Goal: Information Seeking & Learning: Check status

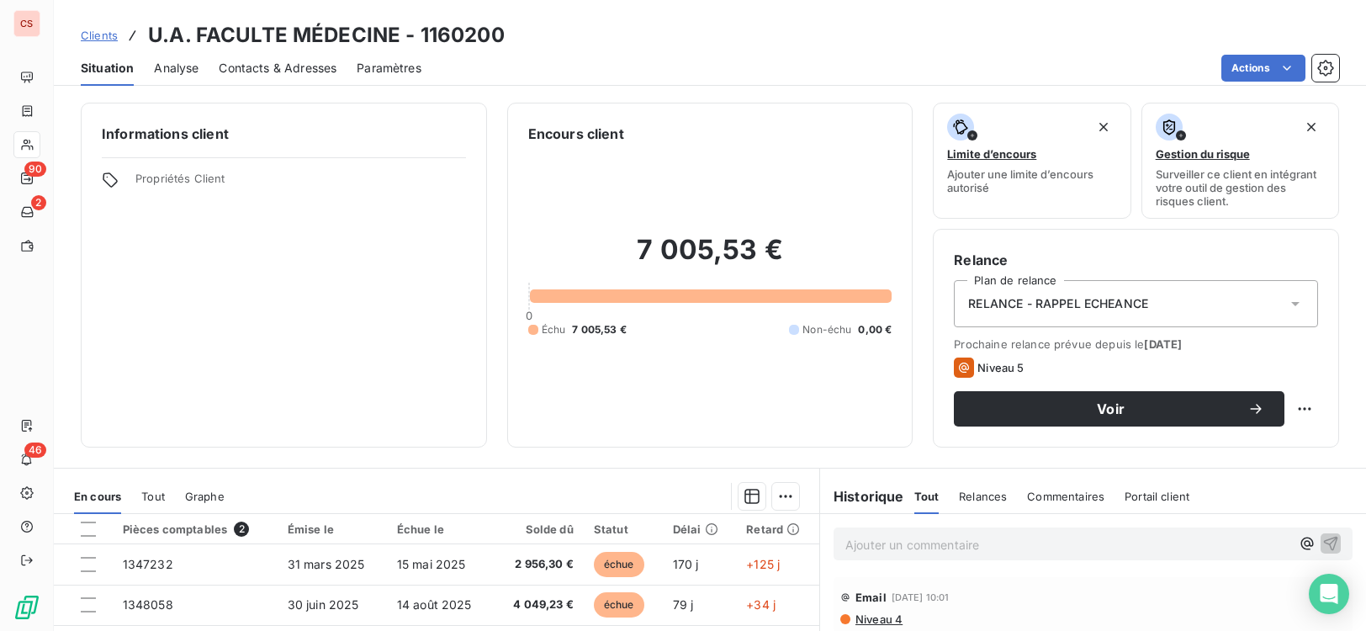
scroll to position [257, 0]
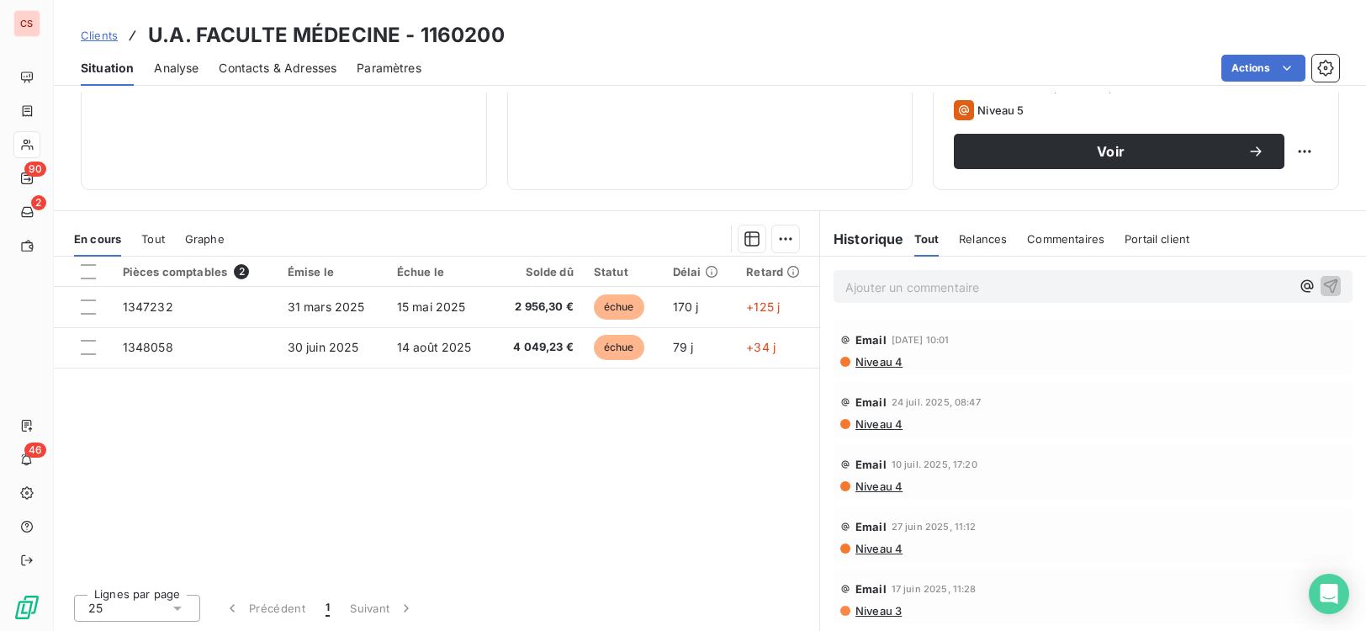
click at [885, 362] on span "Niveau 4" at bounding box center [878, 361] width 49 height 13
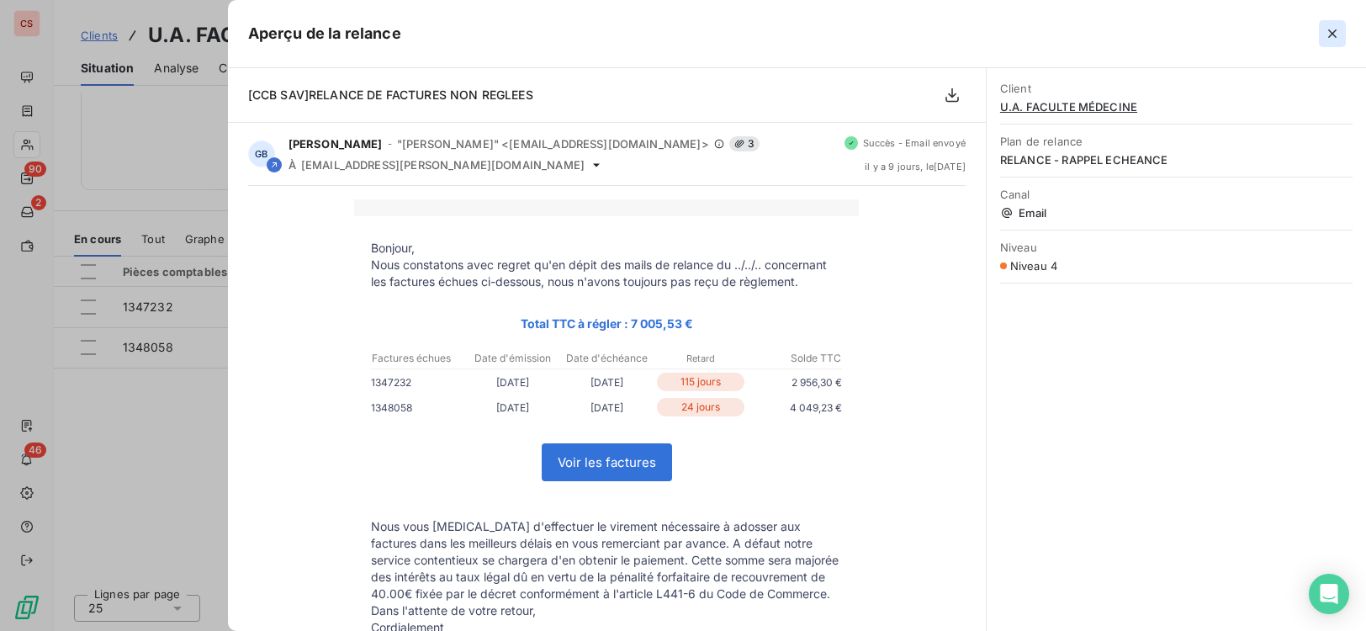
click at [1332, 29] on icon "button" at bounding box center [1332, 33] width 17 height 17
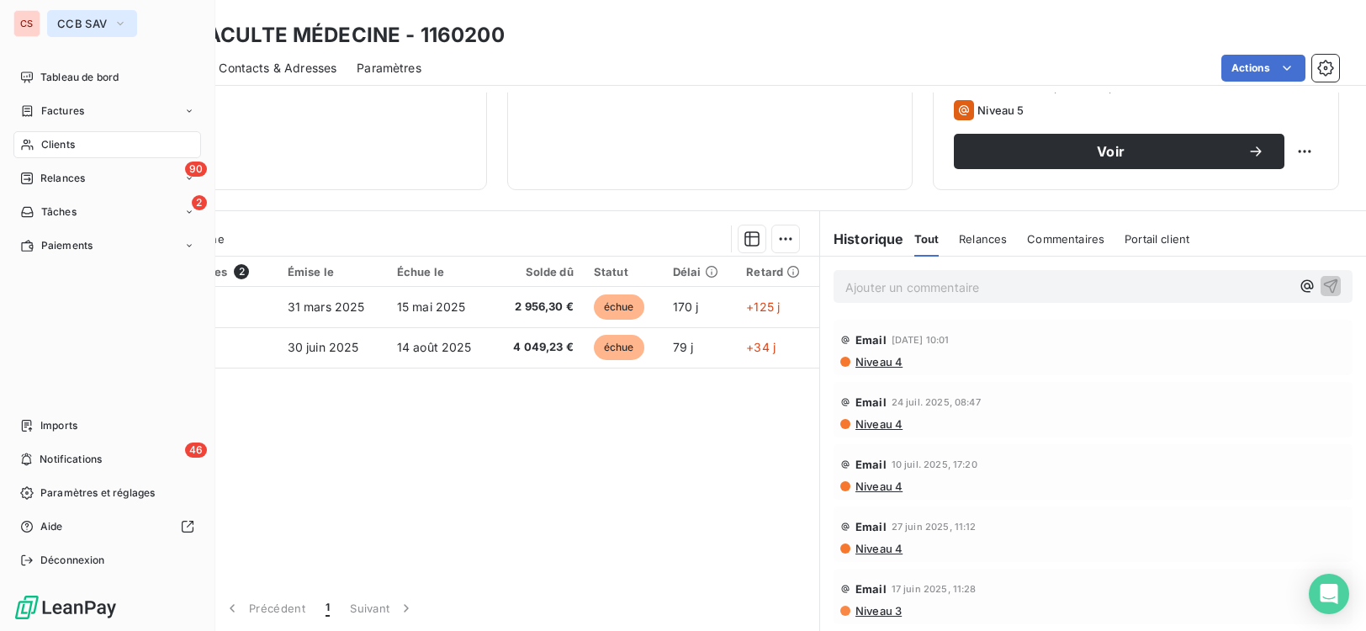
click at [124, 28] on icon "button" at bounding box center [120, 23] width 13 height 17
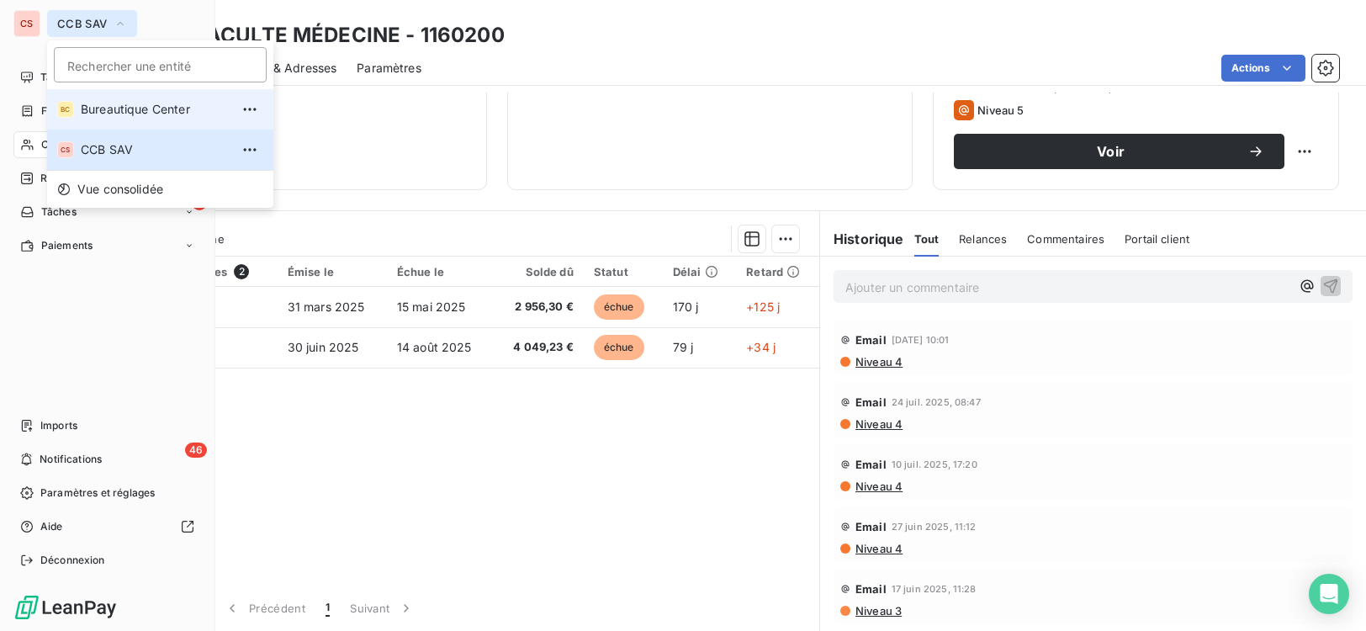
click at [156, 112] on span "Bureautique Center" at bounding box center [155, 109] width 149 height 17
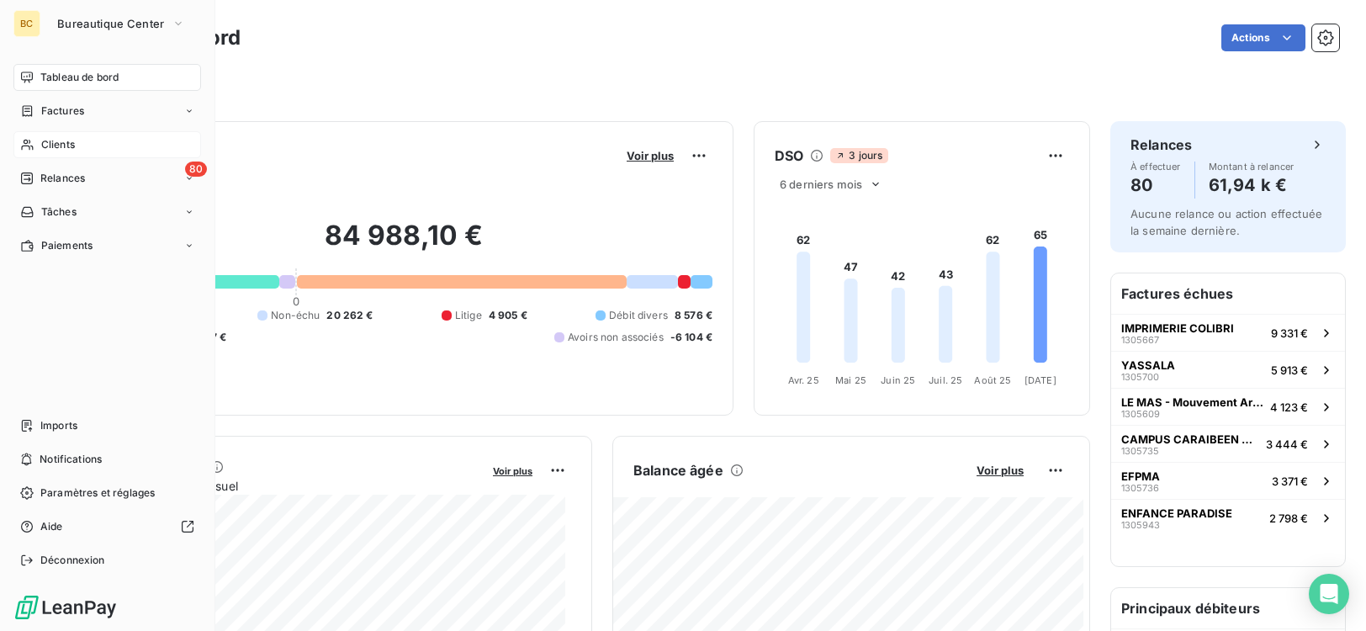
click at [63, 147] on span "Clients" at bounding box center [58, 144] width 34 height 15
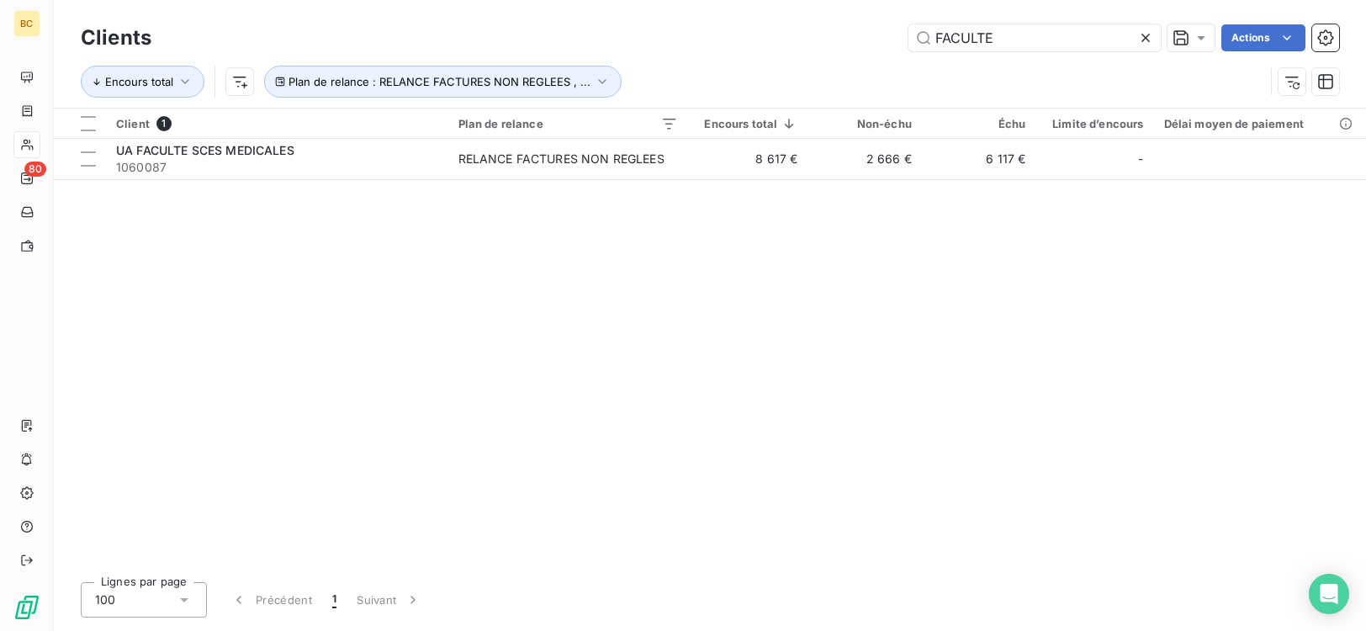
click at [1142, 35] on icon at bounding box center [1146, 38] width 8 height 8
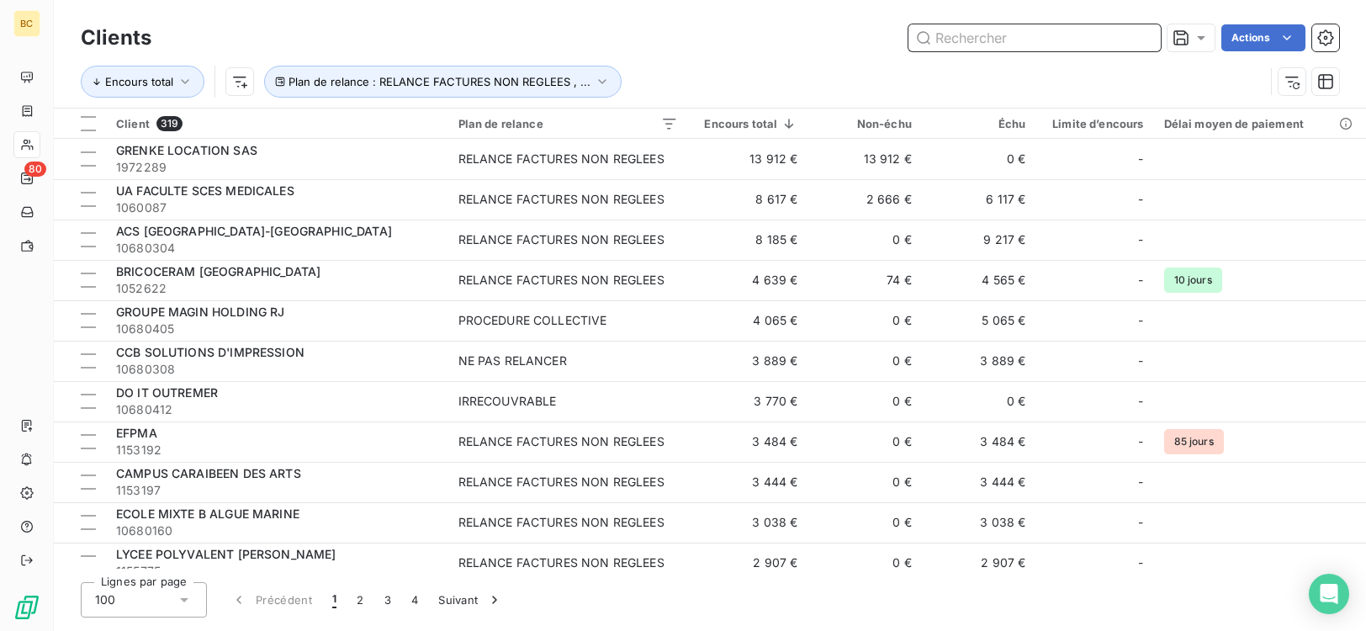
click at [942, 41] on input "text" at bounding box center [1035, 37] width 252 height 27
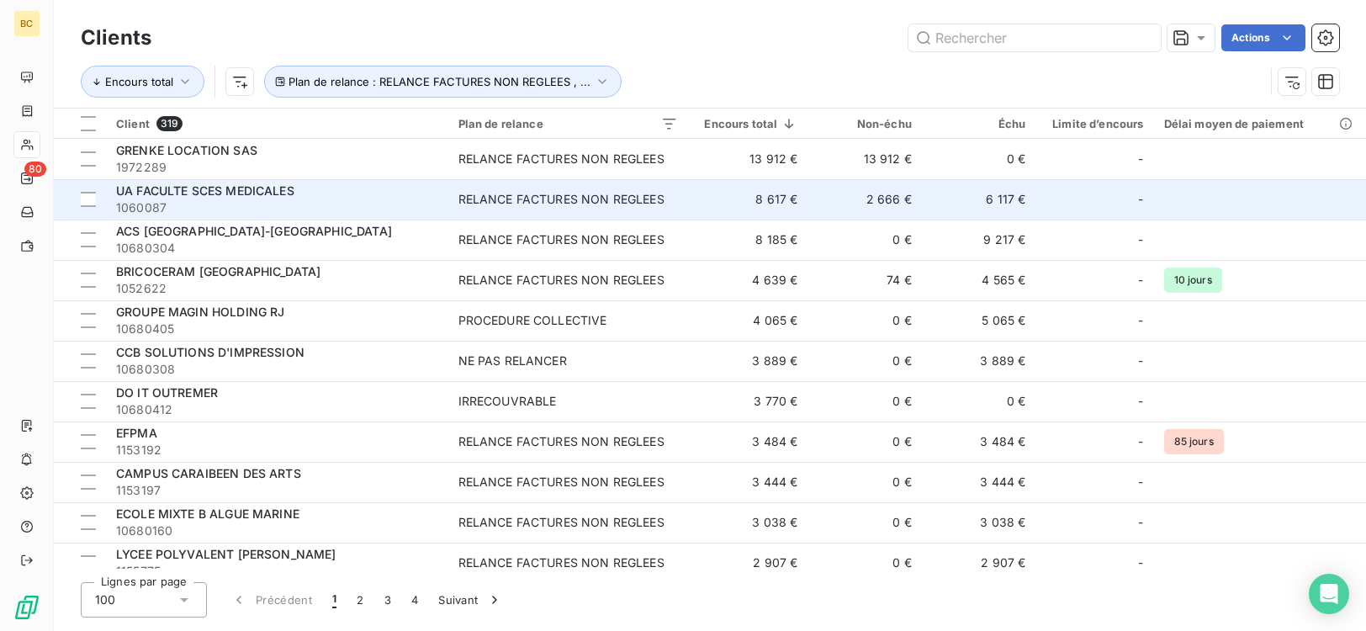
click at [897, 201] on td "2 666 €" at bounding box center [865, 199] width 114 height 40
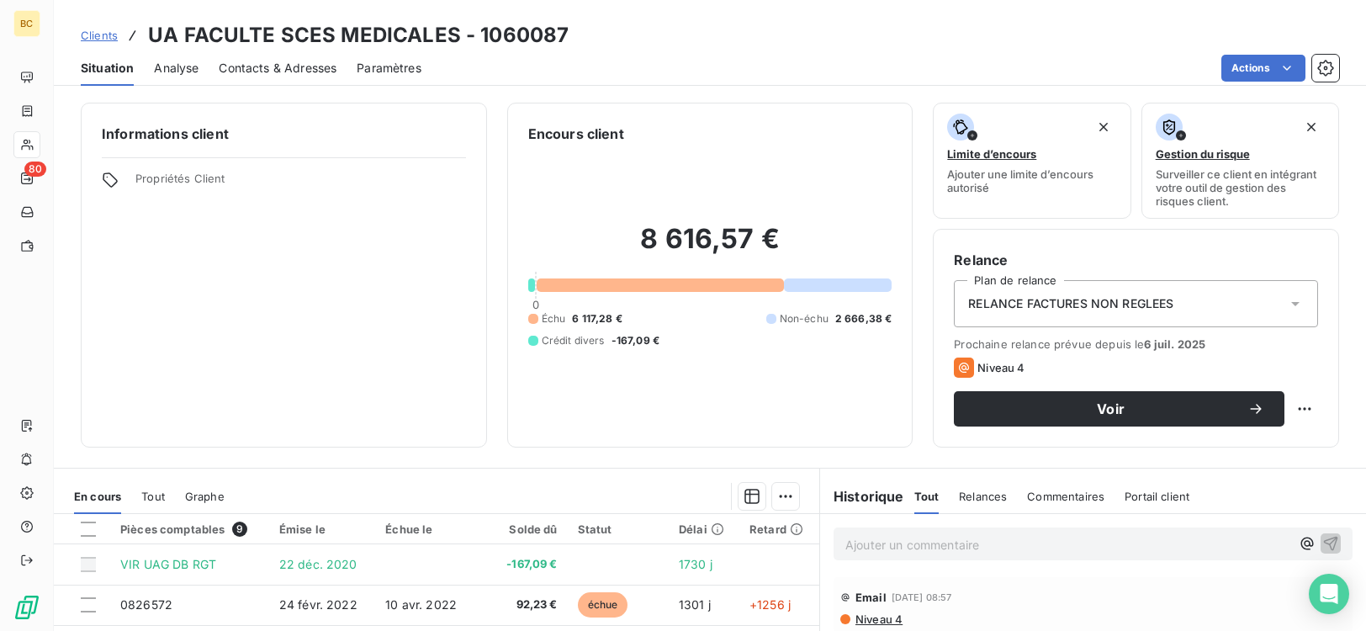
scroll to position [87, 0]
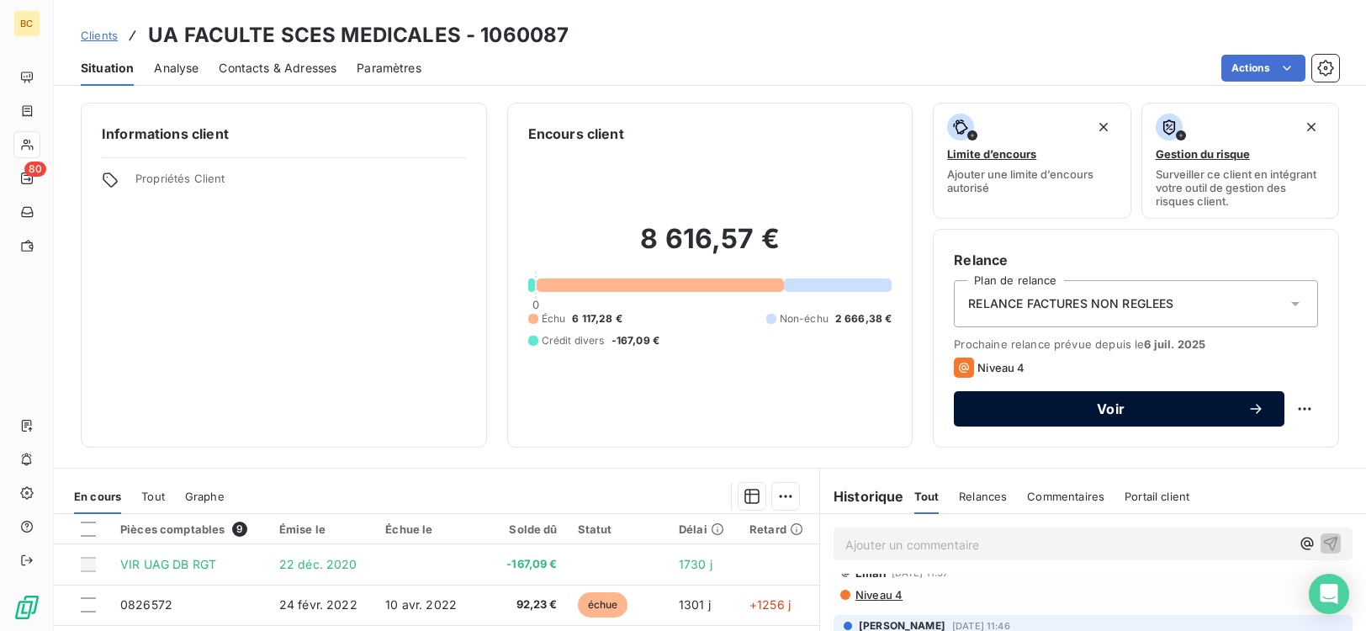
click at [1089, 416] on span "Voir" at bounding box center [1110, 408] width 273 height 13
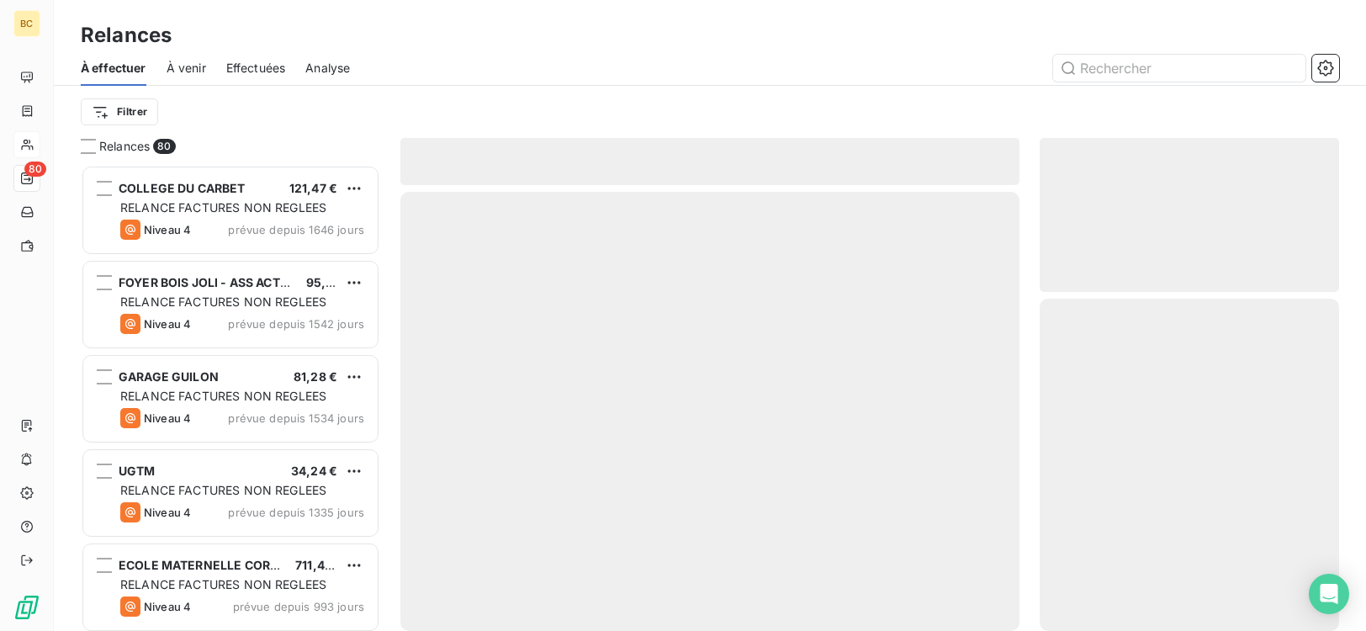
scroll to position [453, 287]
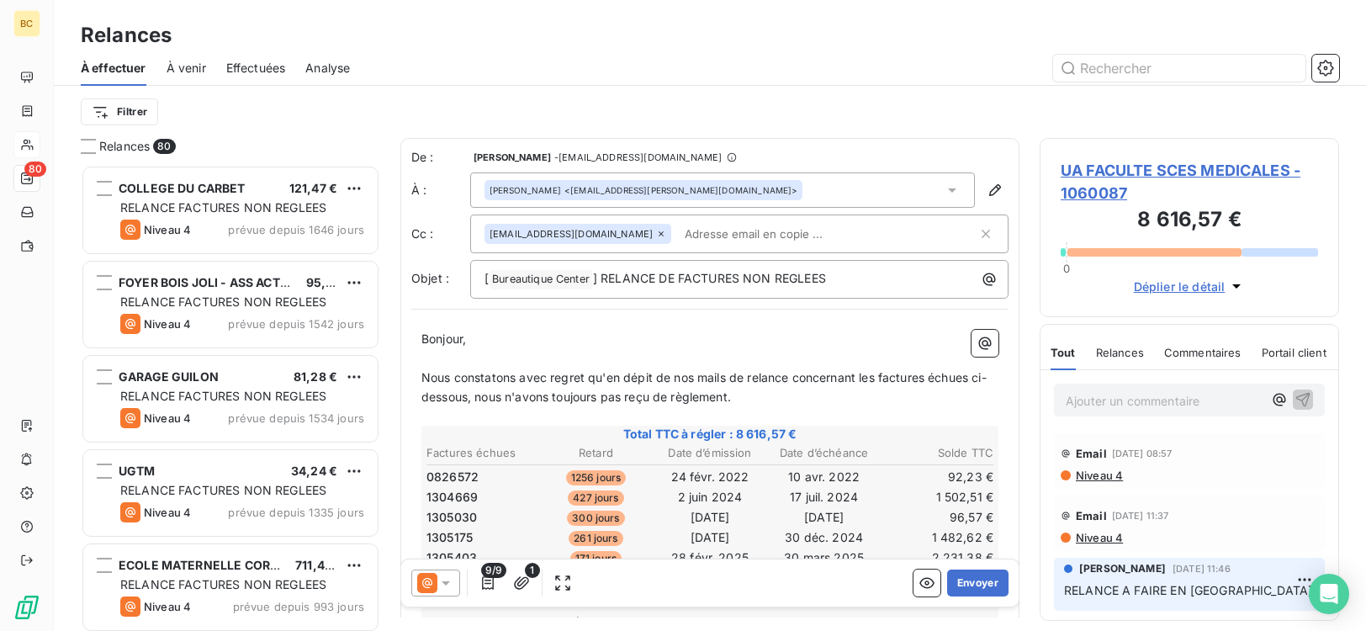
click at [678, 236] on input "text" at bounding box center [775, 233] width 194 height 25
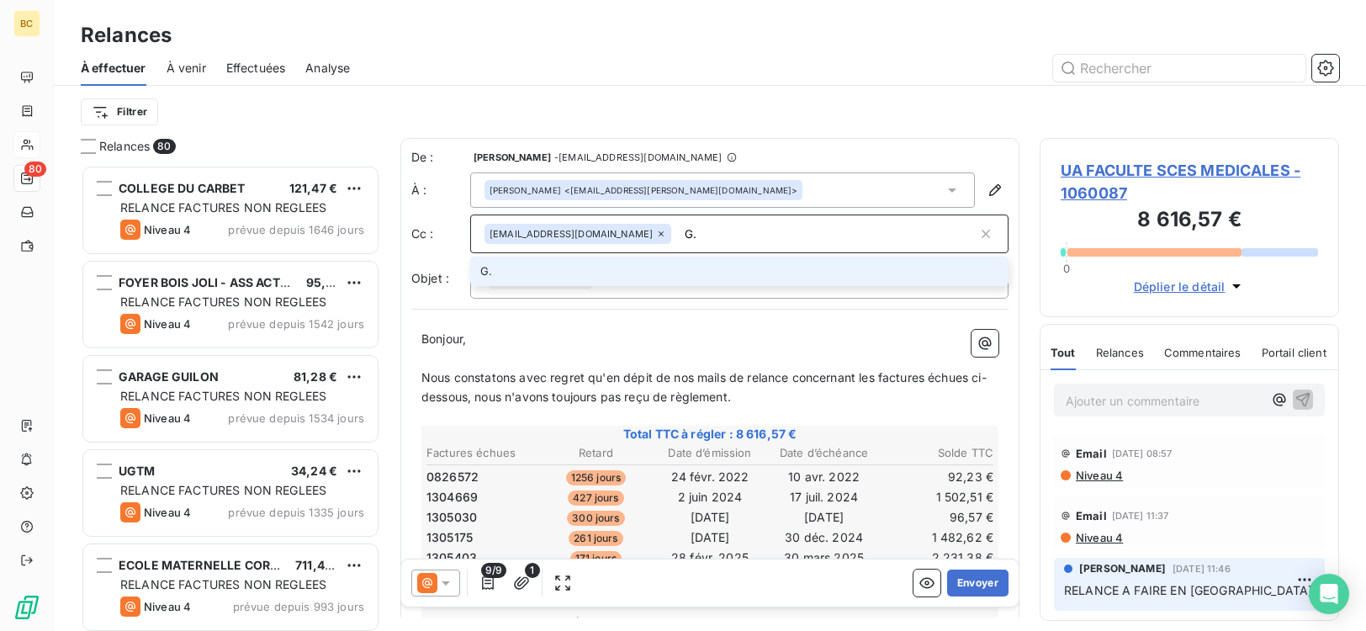
type input "G"
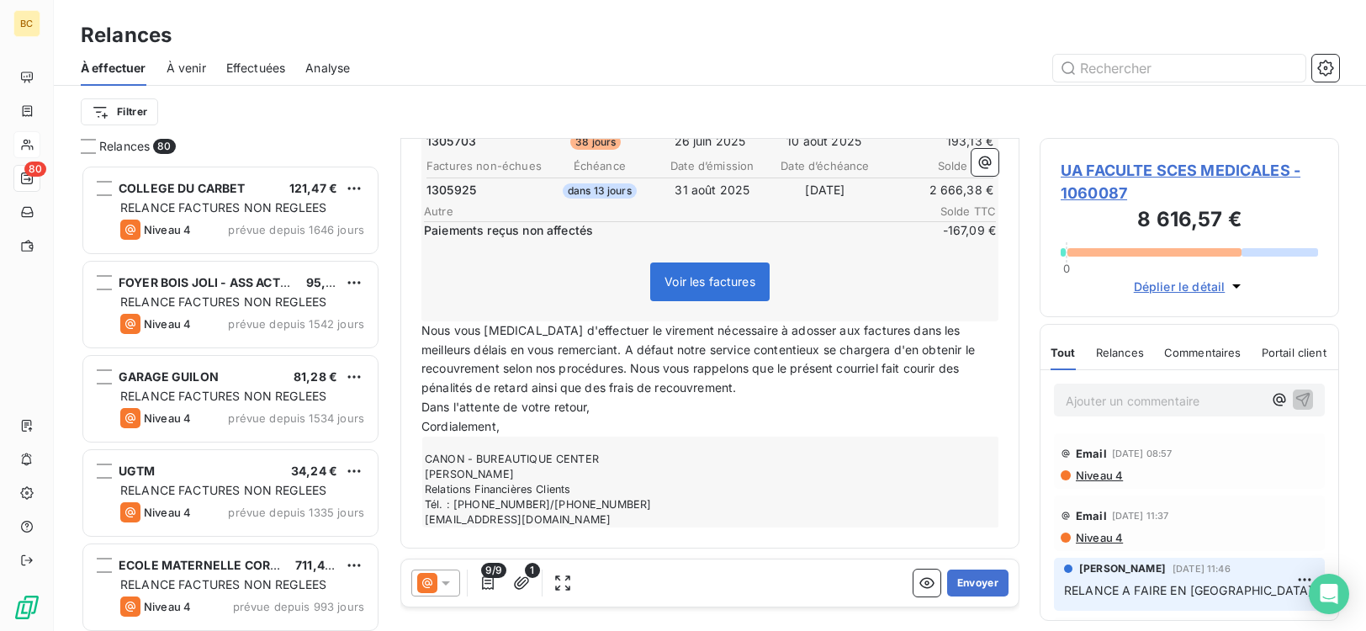
scroll to position [0, 0]
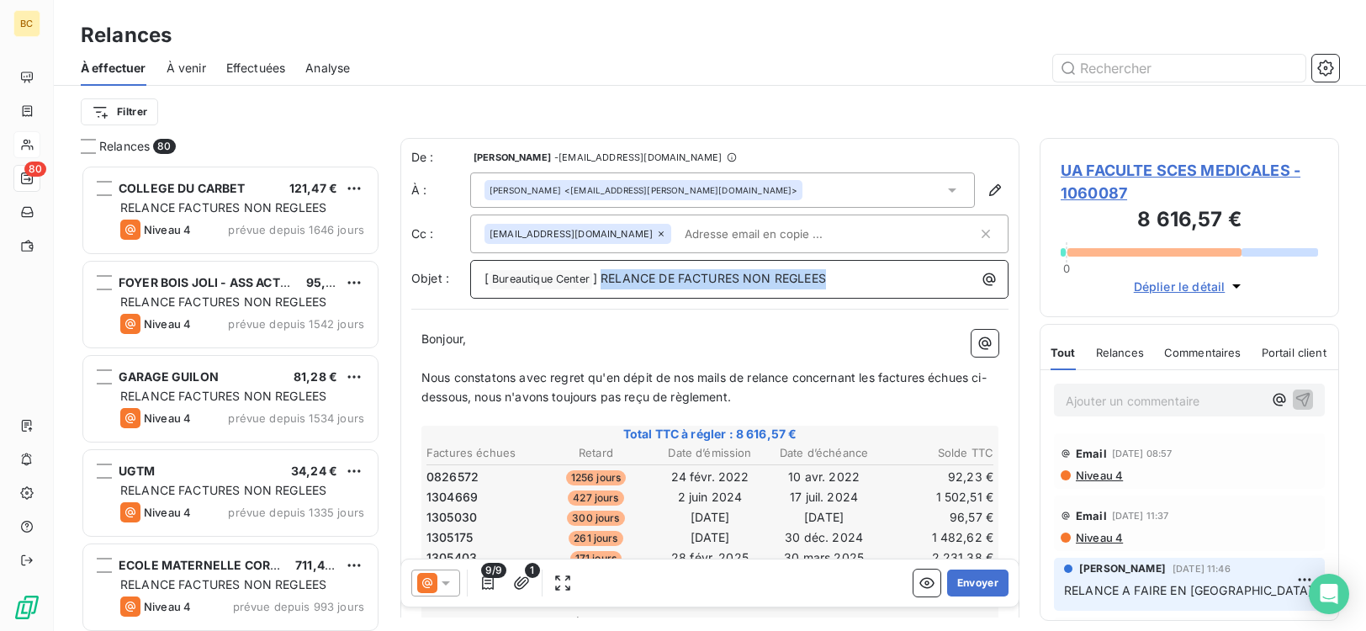
drag, startPoint x: 846, startPoint y: 279, endPoint x: 605, endPoint y: 283, distance: 241.5
click at [605, 283] on p "[ Bureautique Center ﻿ ] RELANCE DE FACTURES NON REGLEES" at bounding box center [744, 279] width 518 height 20
click at [793, 381] on span "Nous constatons avec regret qu'en dépit de nos mails de relance concernant les …" at bounding box center [703, 387] width 565 height 34
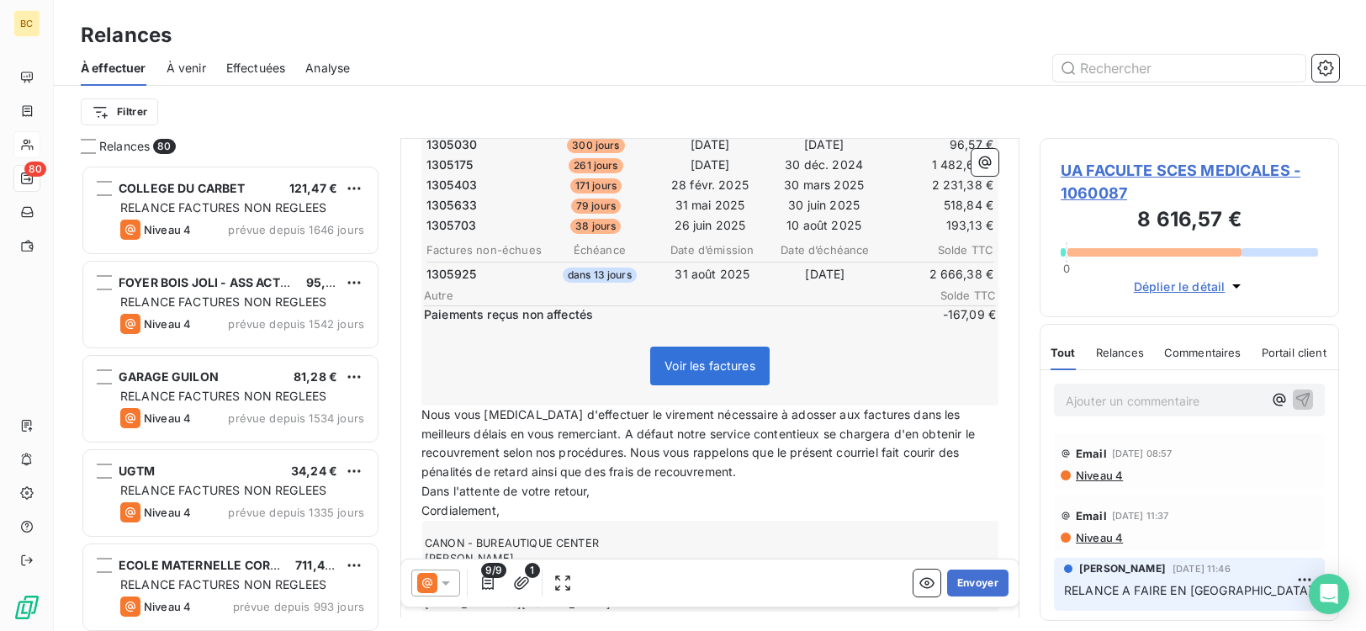
scroll to position [458, 0]
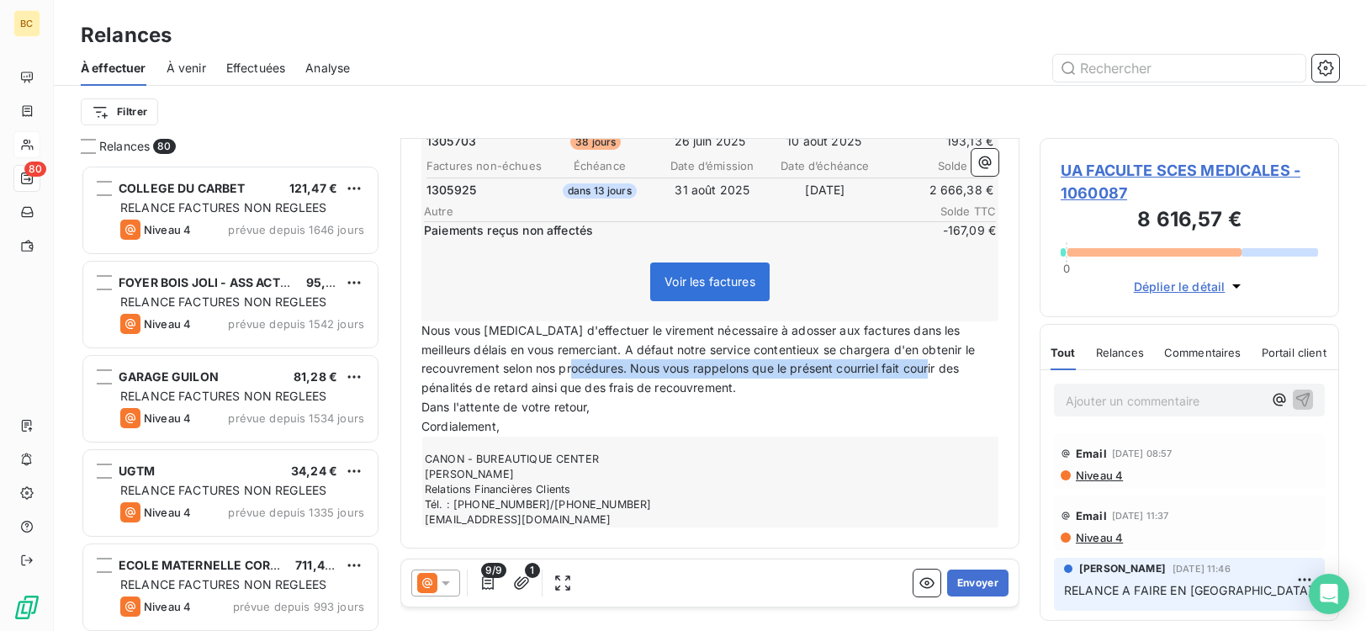
drag, startPoint x: 628, startPoint y: 369, endPoint x: 431, endPoint y: 382, distance: 198.1
click at [431, 382] on span "Nous vous [MEDICAL_DATA] d'effectuer le virement nécessaire à adosser aux factu…" at bounding box center [699, 359] width 557 height 72
drag, startPoint x: 424, startPoint y: 374, endPoint x: 755, endPoint y: 385, distance: 331.6
click at [755, 385] on p "Nous vous [MEDICAL_DATA] d'effectuer le virement nécessaire à adosser aux factu…" at bounding box center [709, 359] width 577 height 77
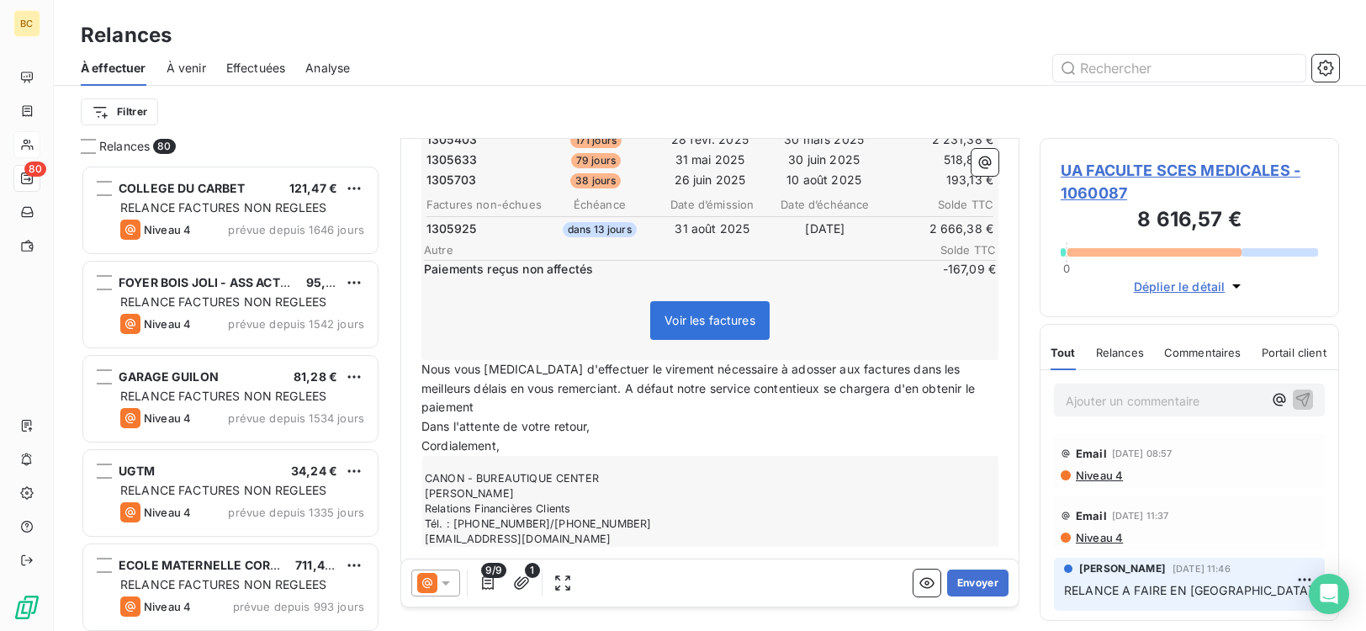
scroll to position [438, 0]
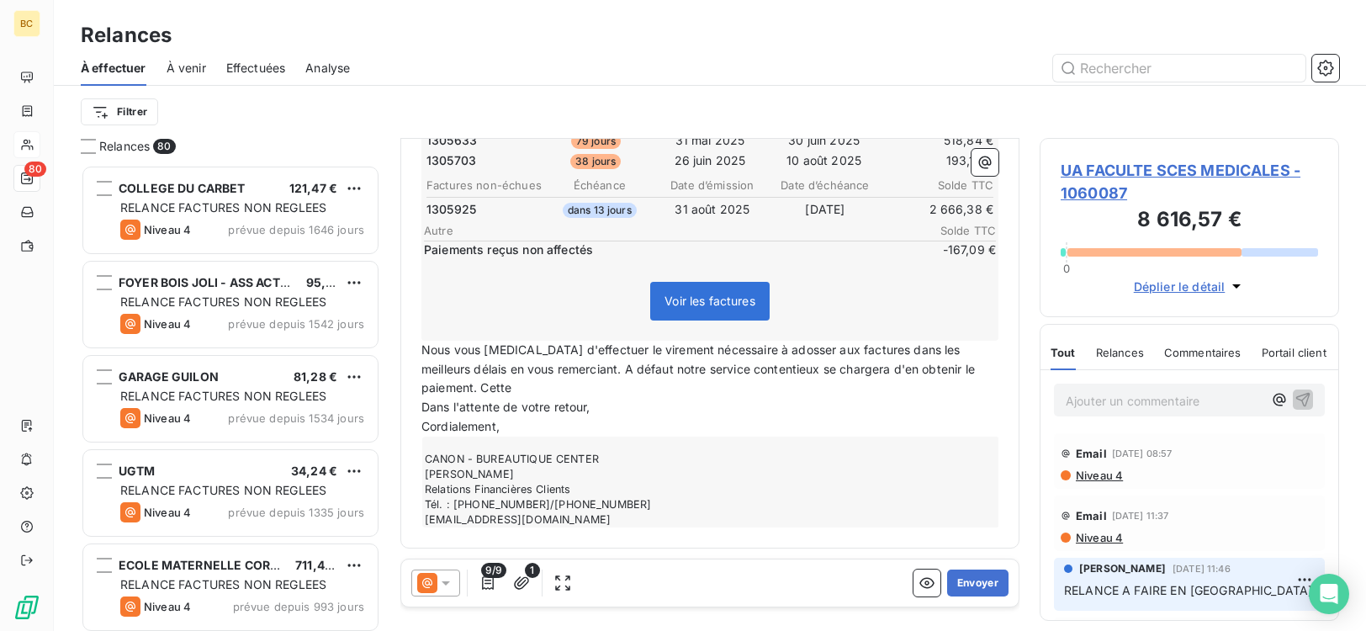
click at [536, 394] on p "Nous vous [MEDICAL_DATA] d'effectuer le virement nécessaire à adosser aux factu…" at bounding box center [709, 370] width 577 height 58
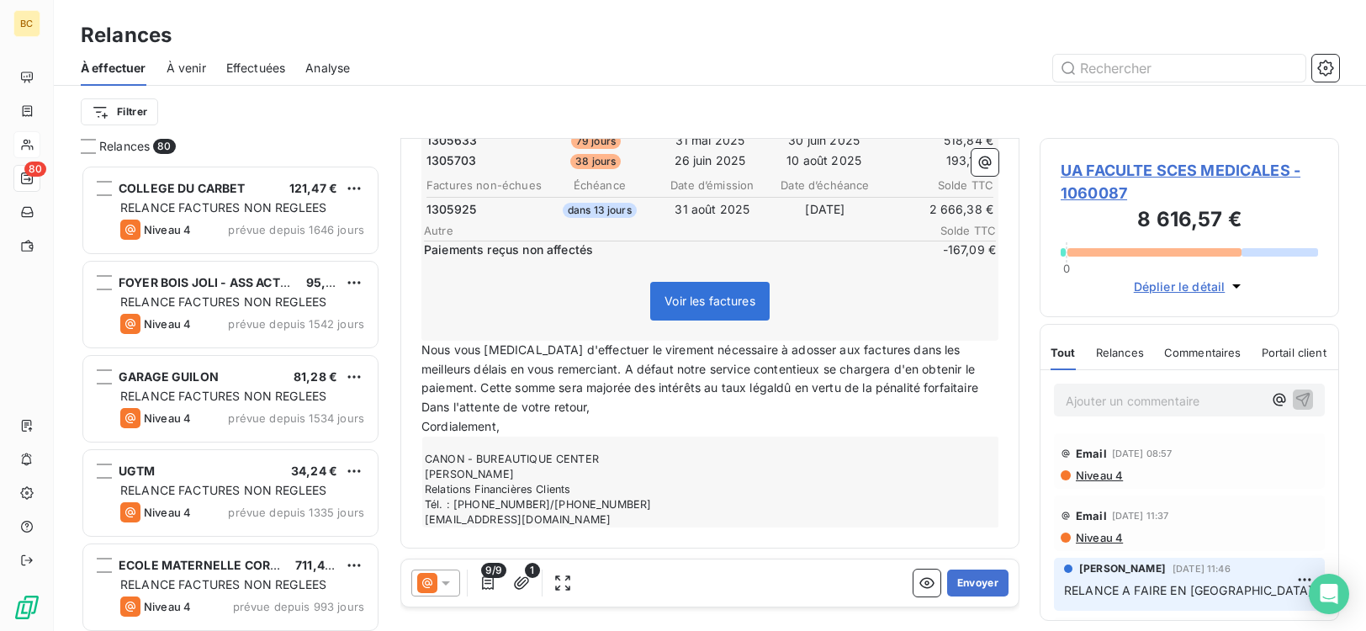
scroll to position [458, 0]
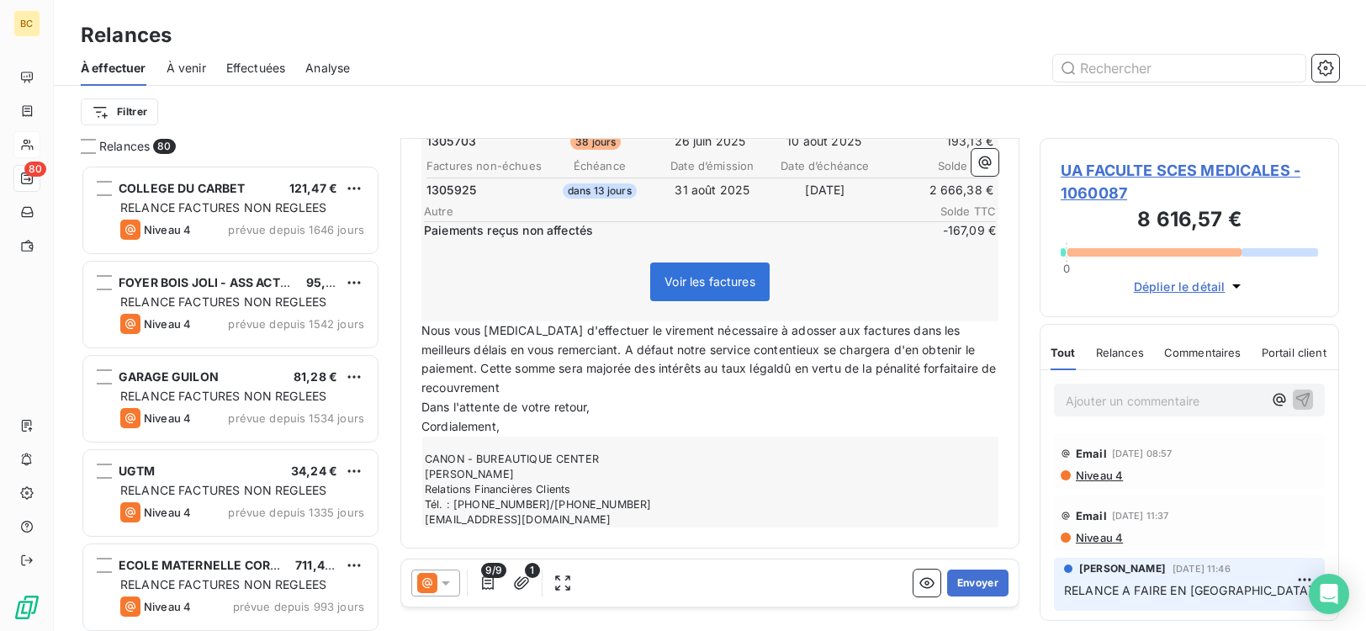
click at [781, 375] on span "Nous vous [MEDICAL_DATA] d'effectuer le virement nécessaire à adosser aux factu…" at bounding box center [710, 359] width 578 height 72
click at [933, 374] on span "Nous vous [MEDICAL_DATA] d'effectuer le virement nécessaire à adosser aux factu…" at bounding box center [703, 359] width 564 height 72
drag, startPoint x: 941, startPoint y: 375, endPoint x: 951, endPoint y: 370, distance: 11.3
click at [942, 375] on p "Nous vous [MEDICAL_DATA] d'effectuer le virement nécessaire à adosser aux factu…" at bounding box center [709, 350] width 577 height 58
click at [423, 390] on span "orfaitaire de recouvrement" at bounding box center [496, 387] width 150 height 14
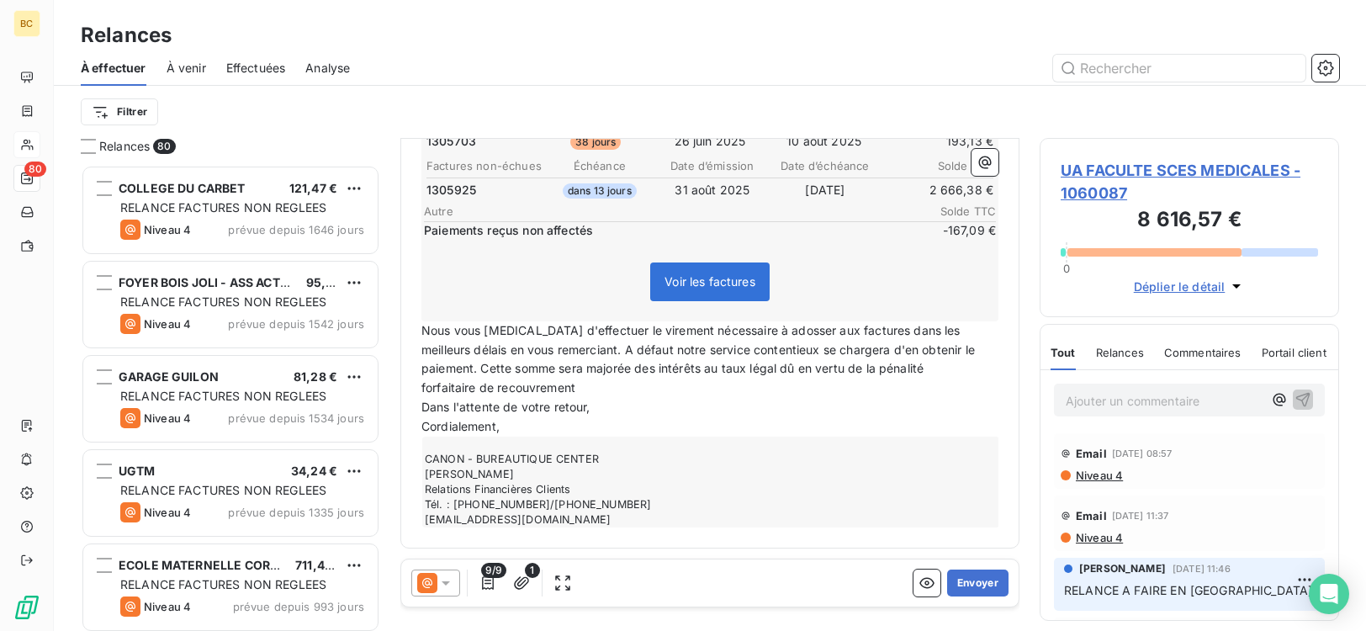
click at [592, 389] on p "forfaitaire de recouvrement" at bounding box center [709, 388] width 577 height 19
click at [580, 389] on span "forfaitaire de recouvrementde" at bounding box center [505, 387] width 168 height 14
click at [605, 388] on p "forfaitaire de recouvrement de" at bounding box center [709, 388] width 577 height 19
